Goal: Check status: Check status

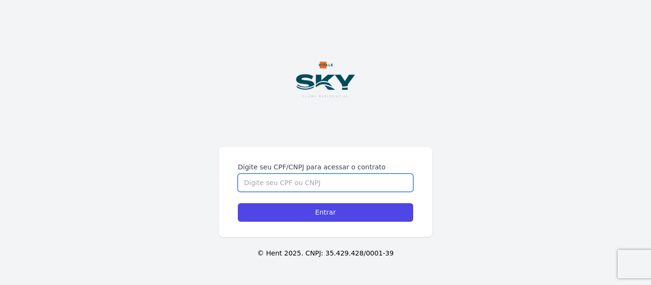
click at [295, 188] on input "Digite seu CPF/CNPJ para acessar o contrato" at bounding box center [325, 183] width 175 height 18
type input "16028068705"
click at [238, 203] on input "Entrar" at bounding box center [325, 212] width 175 height 19
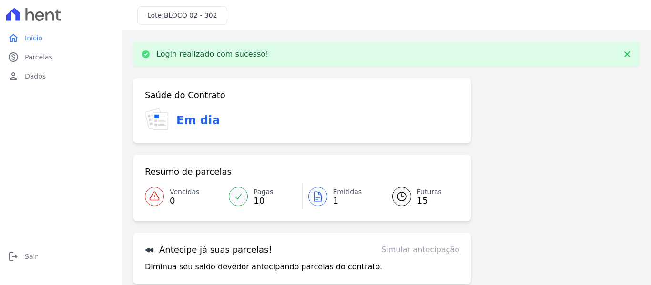
click at [324, 197] on div at bounding box center [317, 196] width 19 height 19
